Goal: Task Accomplishment & Management: Use online tool/utility

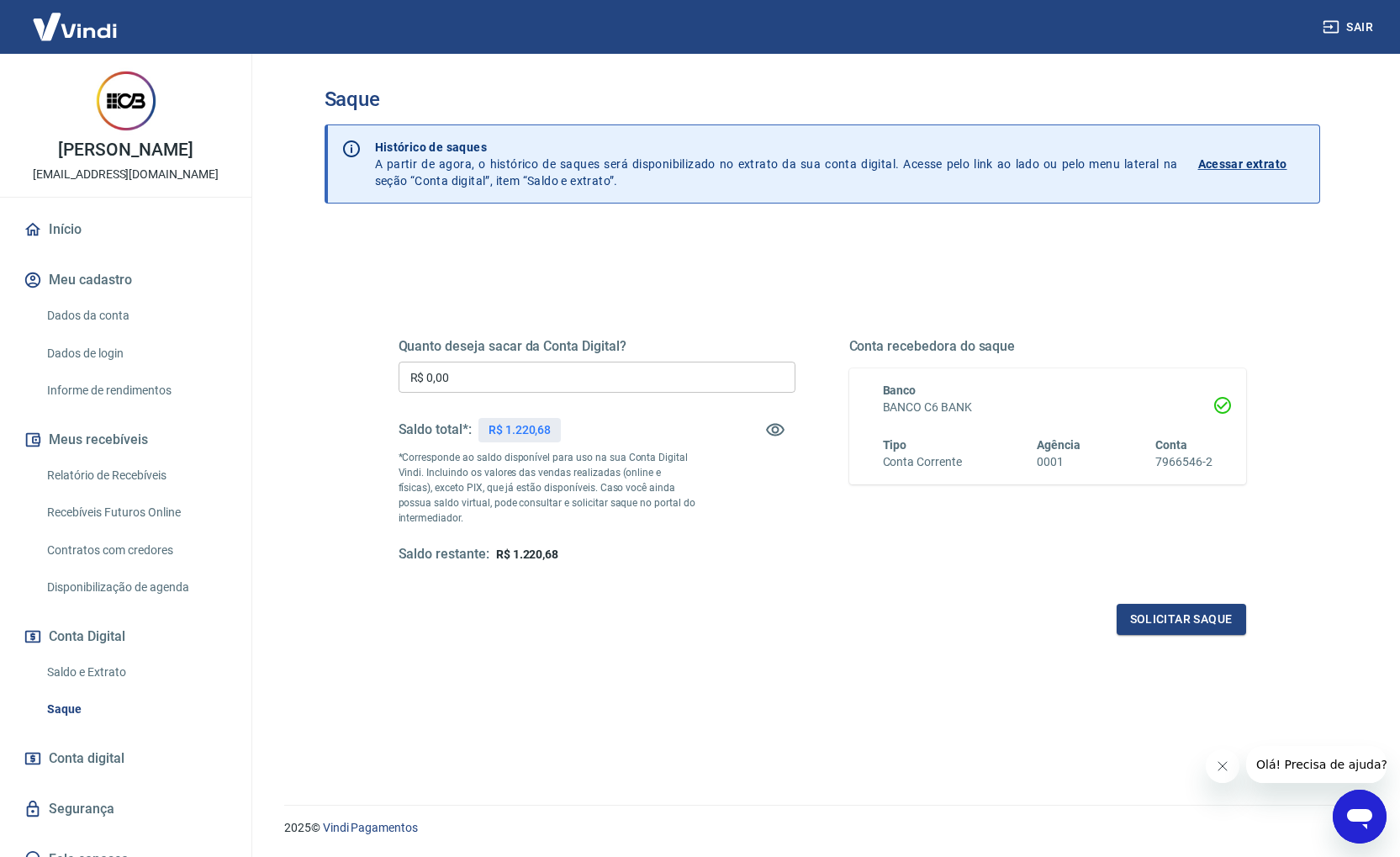
click at [490, 380] on input "R$ 0,00" at bounding box center [597, 377] width 397 height 31
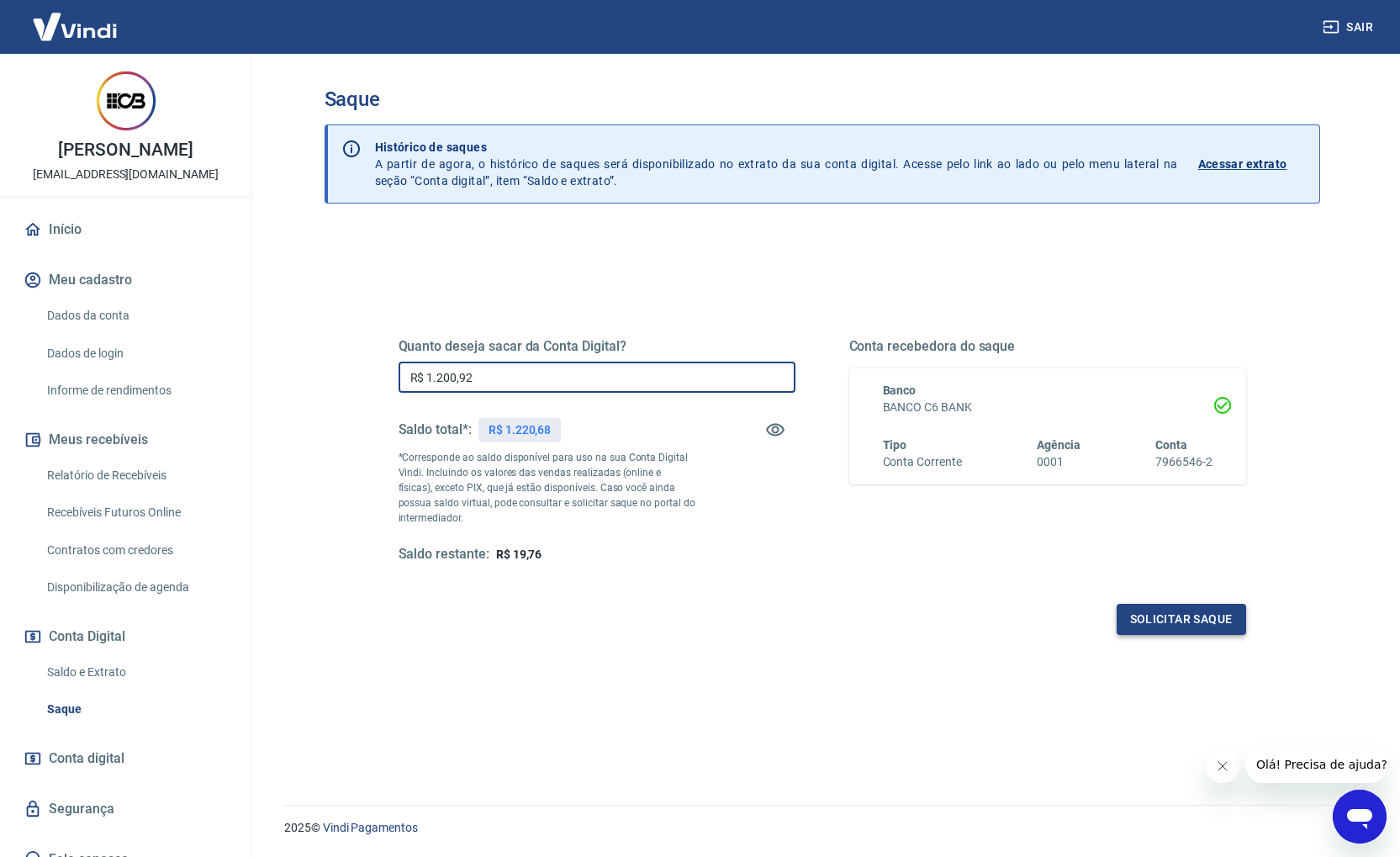
type input "R$ 1.200,92"
click at [1227, 626] on button "Solicitar saque" at bounding box center [1181, 619] width 130 height 31
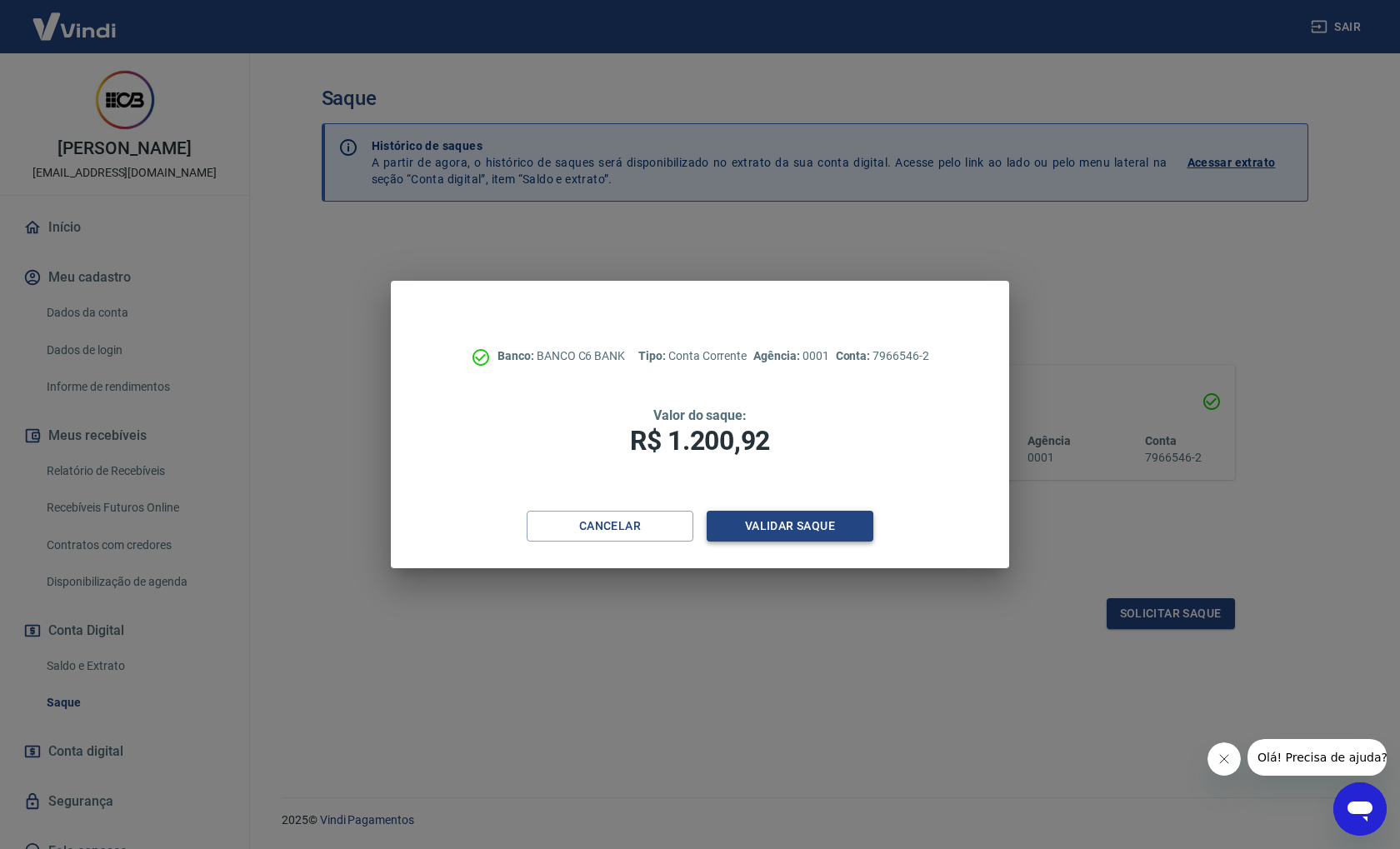
click at [854, 523] on button "Validar saque" at bounding box center [790, 526] width 167 height 30
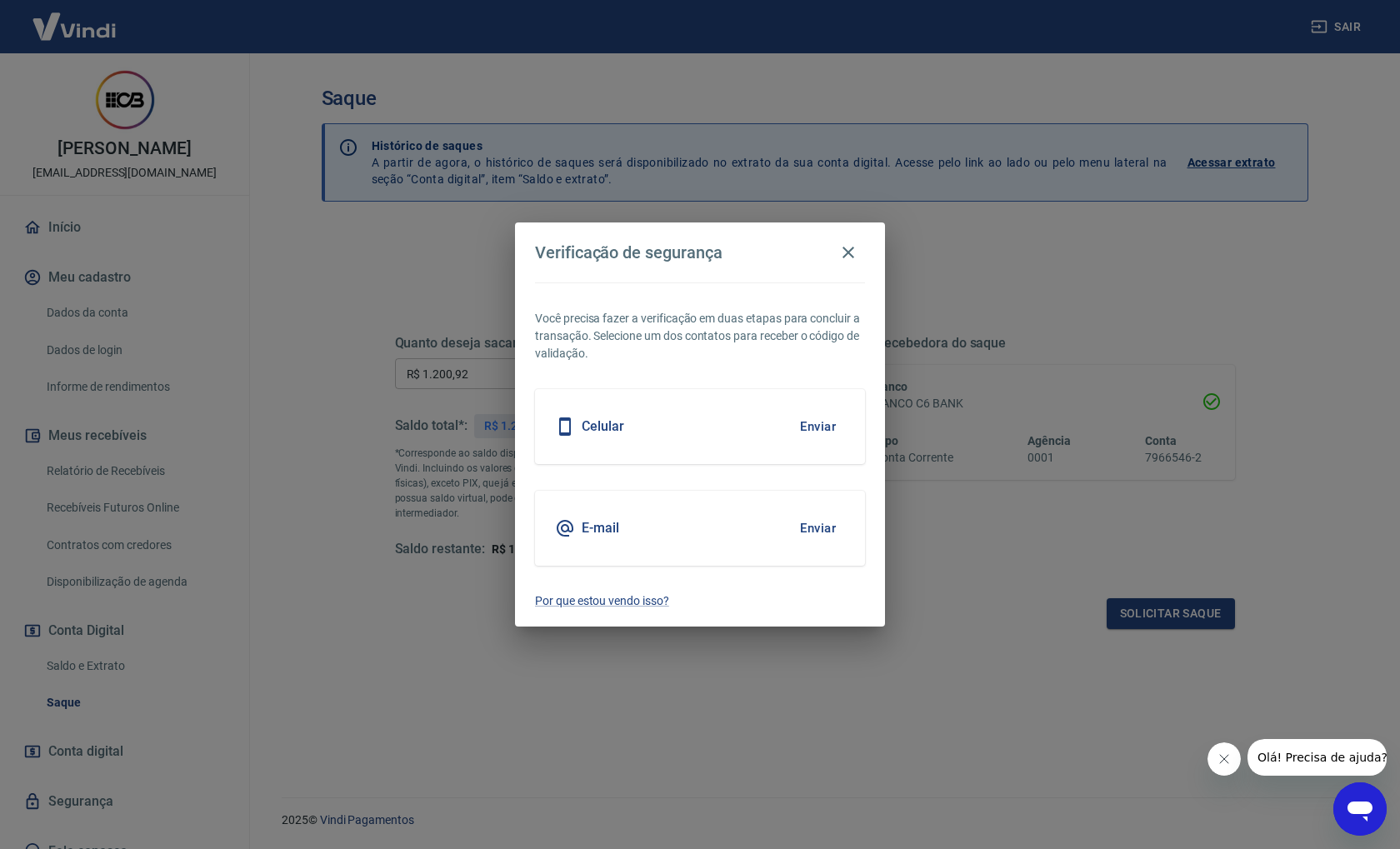
click at [825, 429] on button "Enviar" at bounding box center [817, 426] width 54 height 35
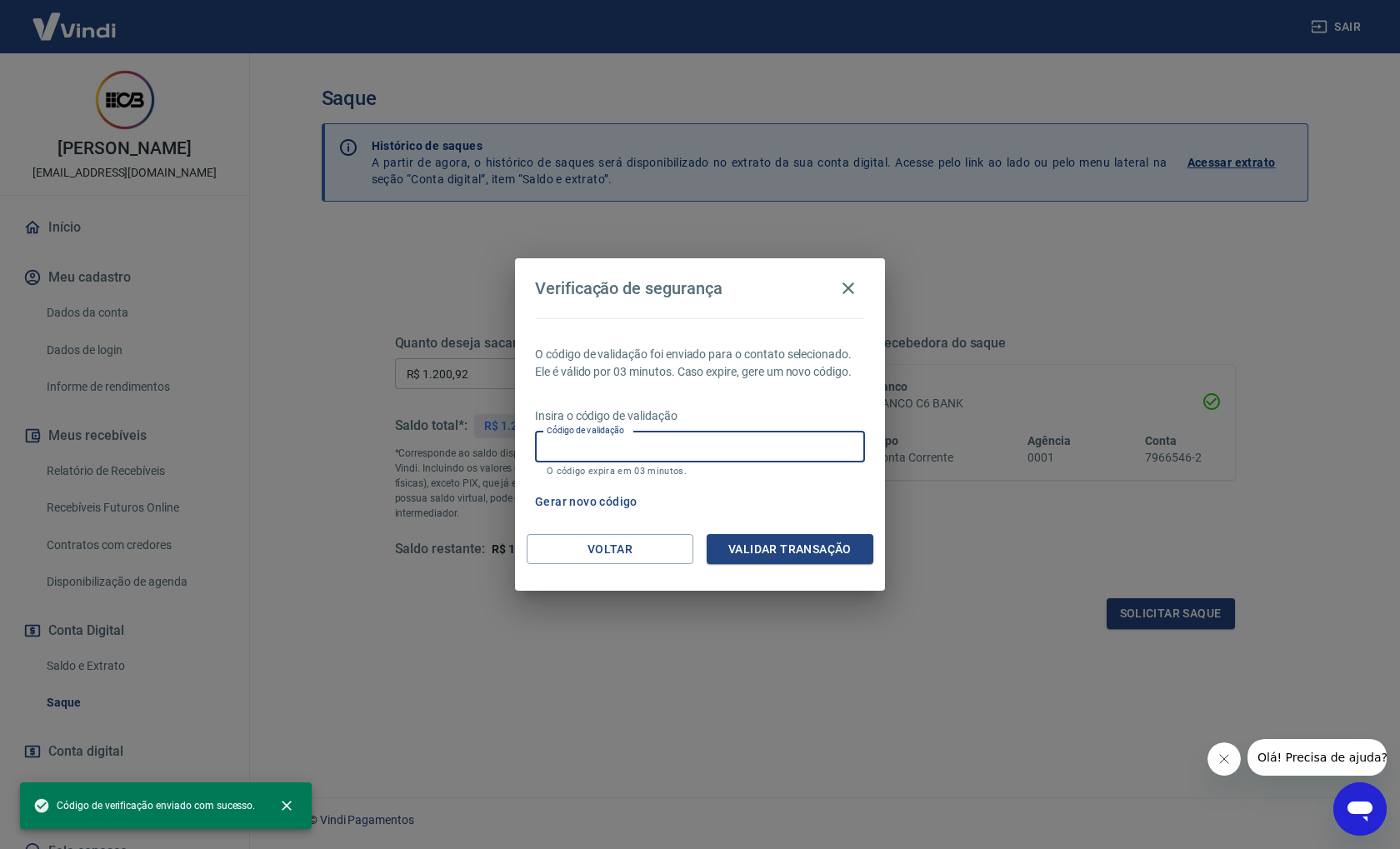
click at [635, 445] on input "Código de validação" at bounding box center [700, 446] width 330 height 30
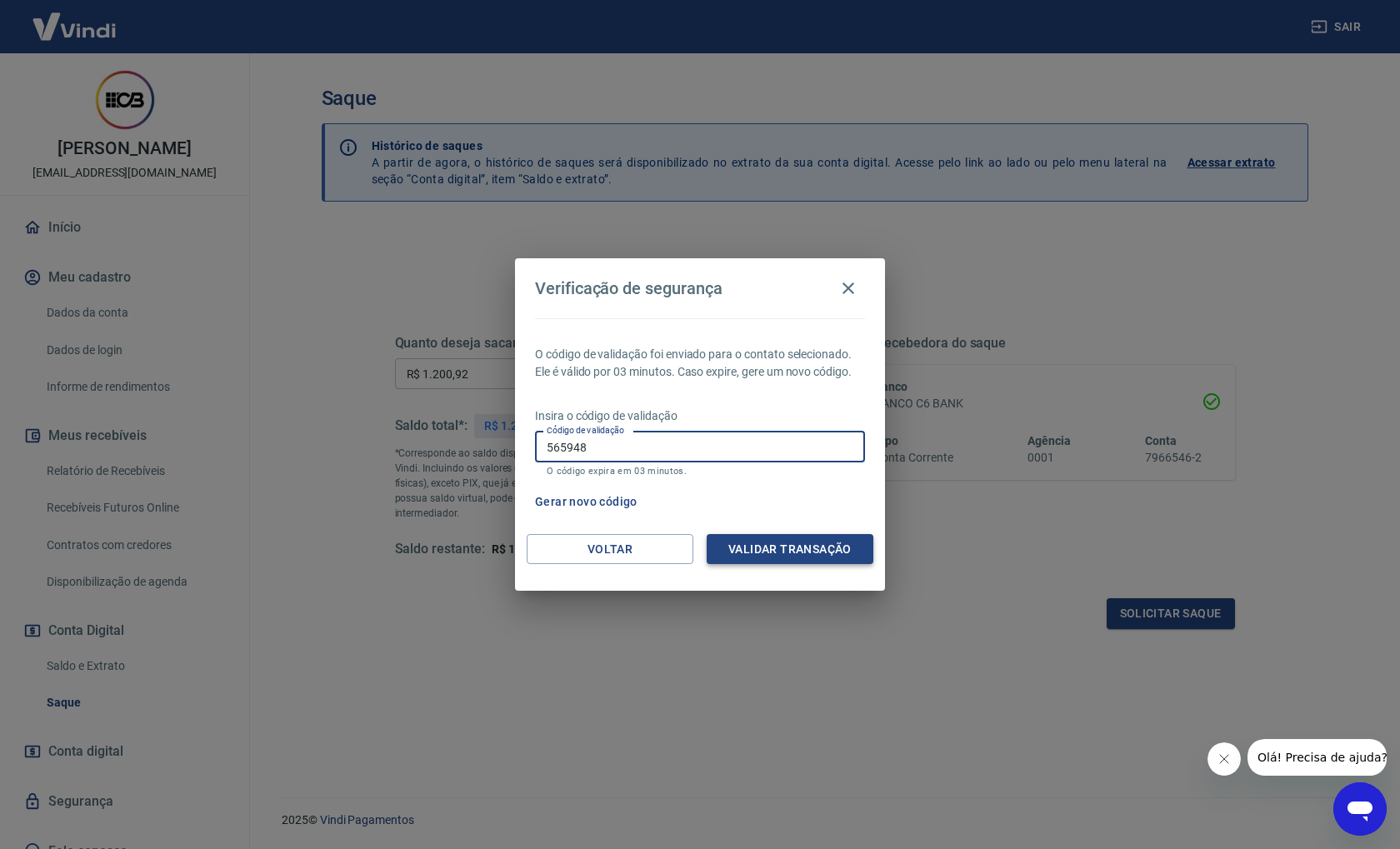
type input "565948"
click at [831, 541] on button "Validar transação" at bounding box center [790, 549] width 167 height 30
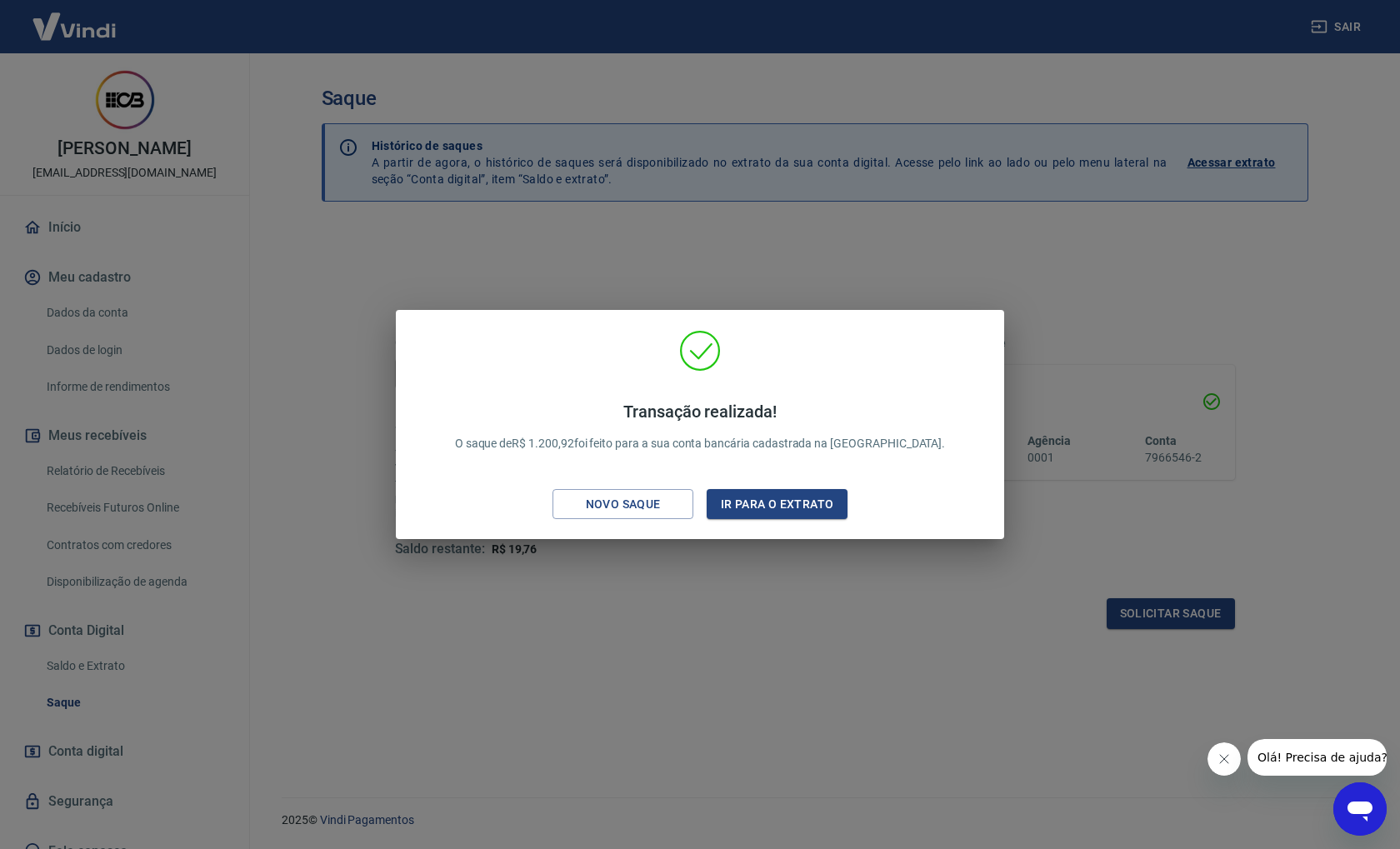
click at [750, 578] on div "Transação realizada! O saque de R$ 1.200,92 foi feito para a sua conta bancária…" at bounding box center [700, 424] width 1400 height 849
